Goal: Transaction & Acquisition: Download file/media

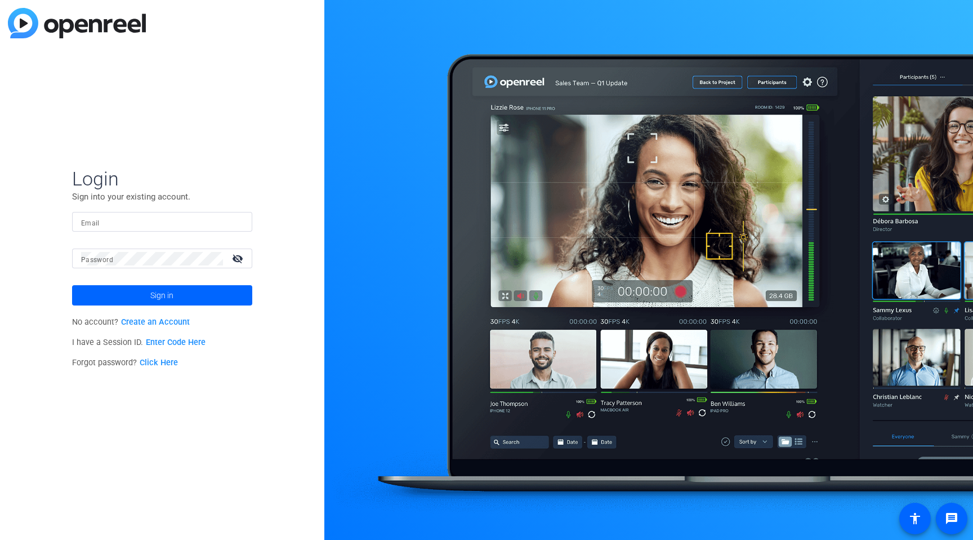
click at [169, 222] on input "Email" at bounding box center [162, 222] width 162 height 14
type input "[PERSON_NAME][EMAIL_ADDRESS][PERSON_NAME][PERSON_NAME][DOMAIN_NAME]"
click at [176, 289] on span at bounding box center [162, 295] width 180 height 27
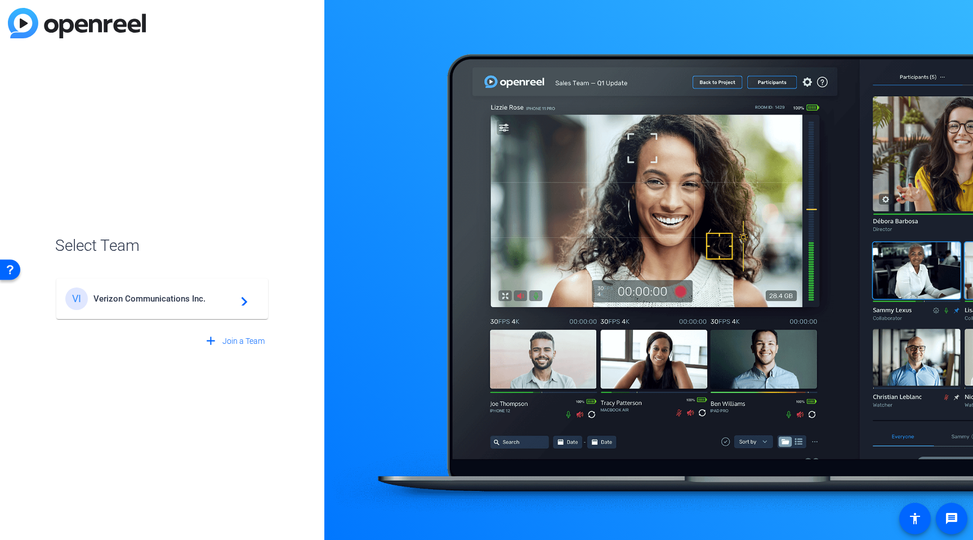
click at [200, 300] on span "Verizon Communications Inc." at bounding box center [163, 298] width 141 height 10
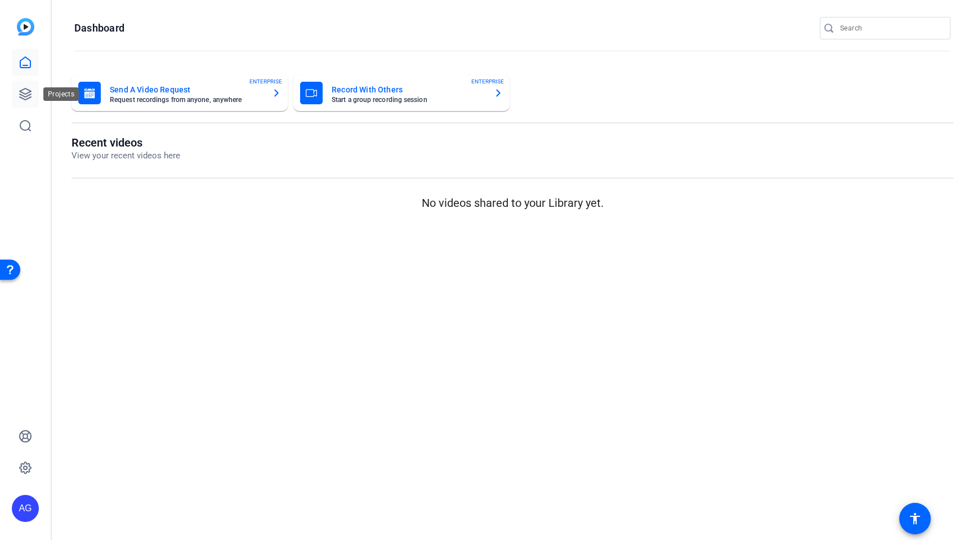
click at [34, 93] on link at bounding box center [25, 94] width 27 height 27
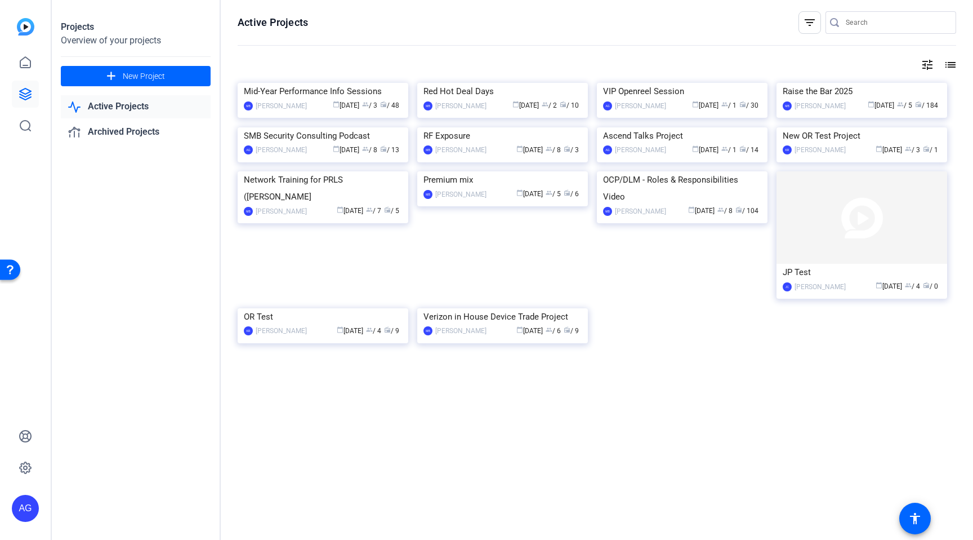
click at [144, 110] on link "Active Projects" at bounding box center [136, 106] width 150 height 23
click at [496, 83] on img at bounding box center [502, 83] width 171 height 0
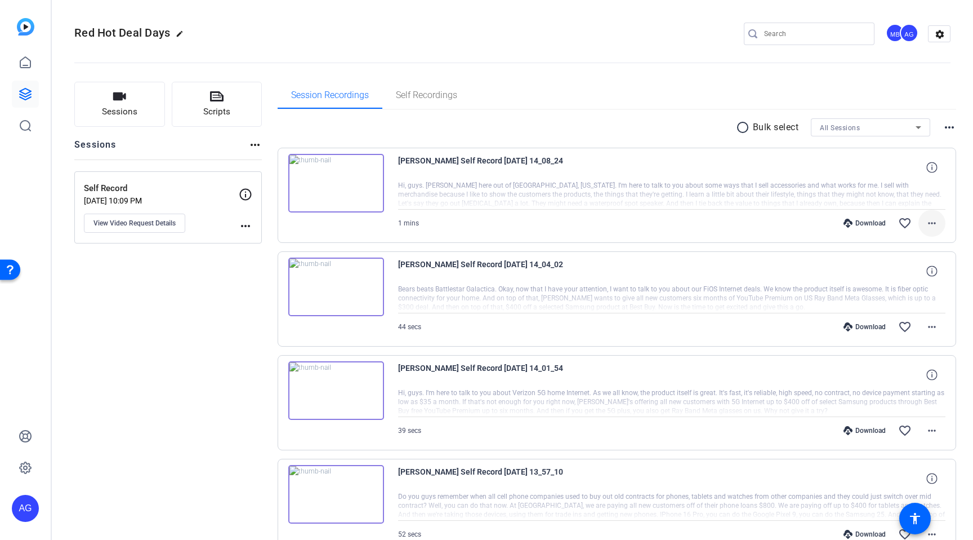
click at [925, 228] on mat-icon "more_horiz" at bounding box center [932, 223] width 14 height 14
click at [894, 277] on span "Download MP4" at bounding box center [897, 275] width 68 height 14
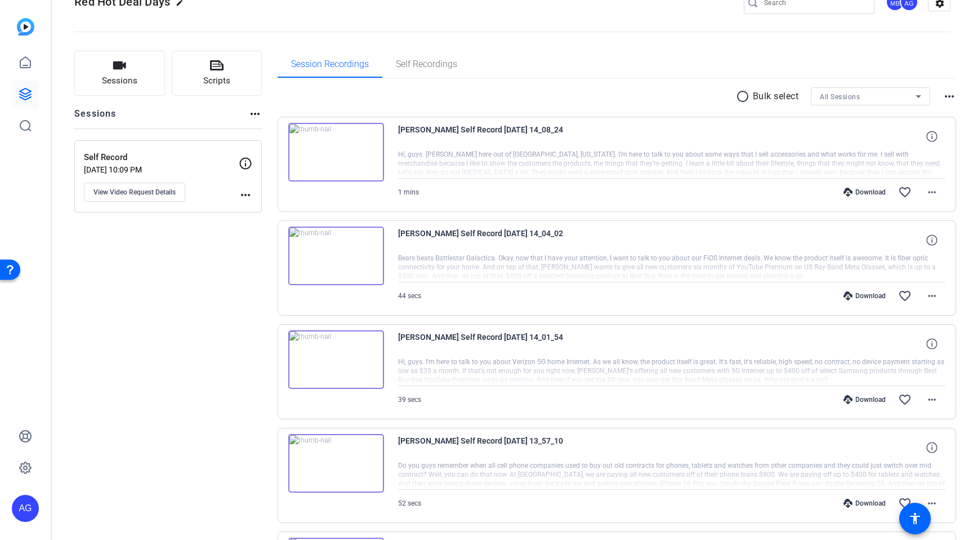
scroll to position [27, 0]
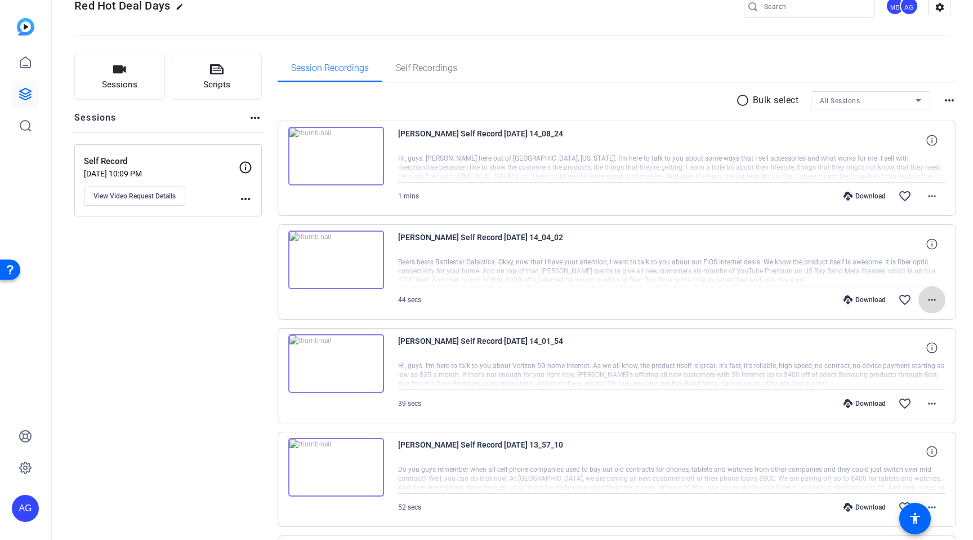
click at [925, 301] on mat-icon "more_horiz" at bounding box center [932, 300] width 14 height 14
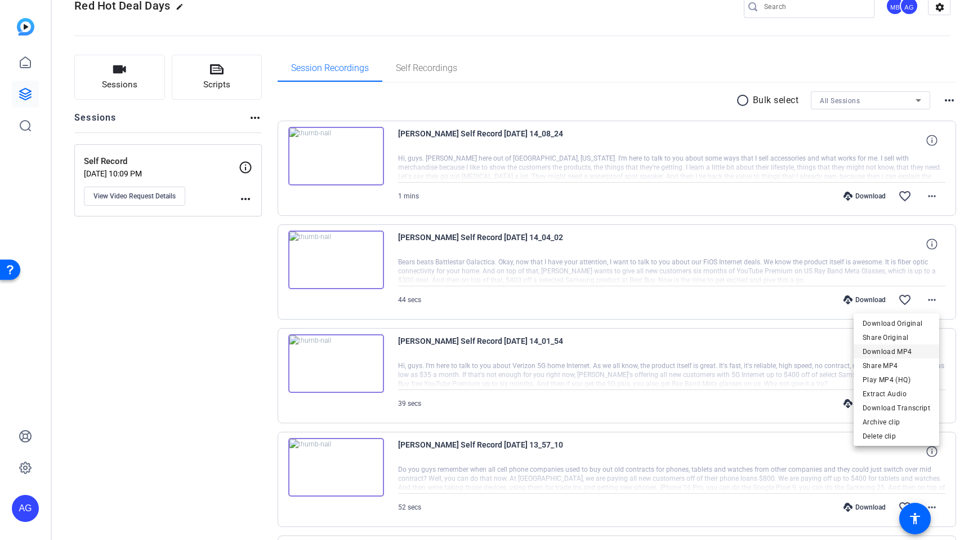
click at [901, 351] on span "Download MP4" at bounding box center [897, 352] width 68 height 14
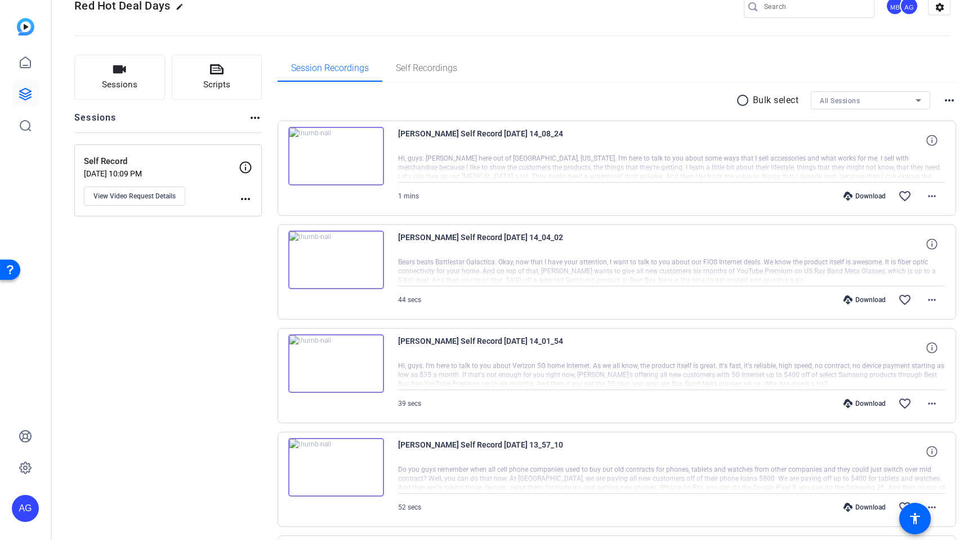
scroll to position [0, 0]
